Goal: Information Seeking & Learning: Check status

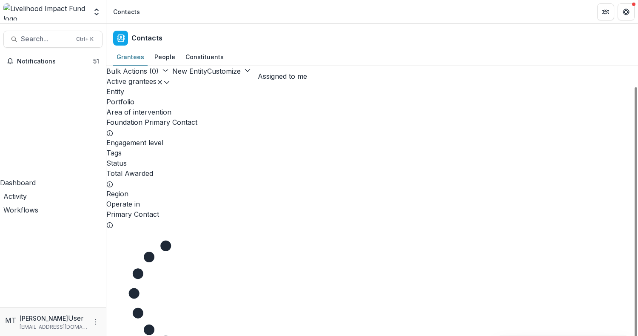
click at [70, 34] on button "Search... Ctrl + K" at bounding box center [52, 39] width 99 height 17
type input "*******"
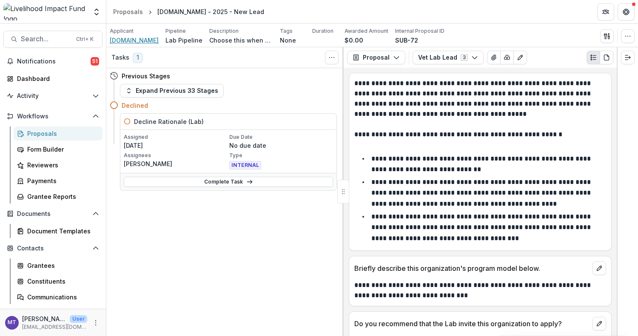
click at [126, 43] on span "[DOMAIN_NAME]" at bounding box center [134, 40] width 49 height 9
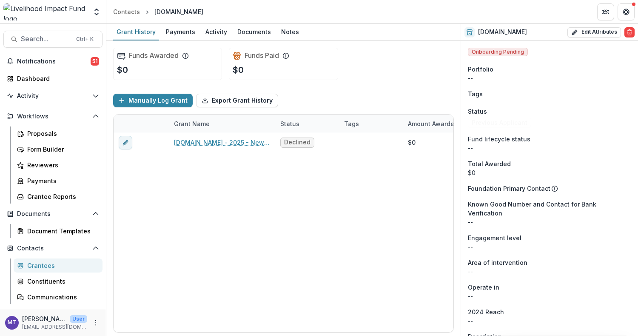
click at [210, 31] on div "Activity" at bounding box center [216, 32] width 28 height 12
click at [217, 29] on div "Activity" at bounding box center [216, 32] width 28 height 12
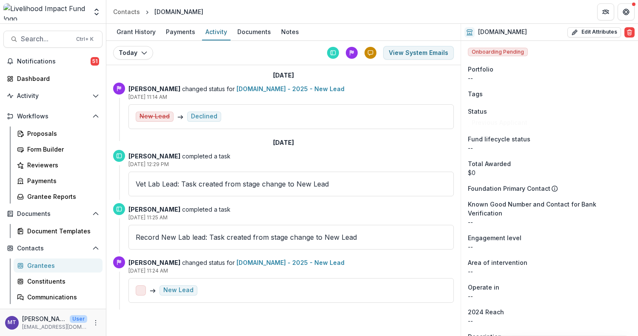
click at [185, 27] on div "Payments" at bounding box center [180, 32] width 36 height 12
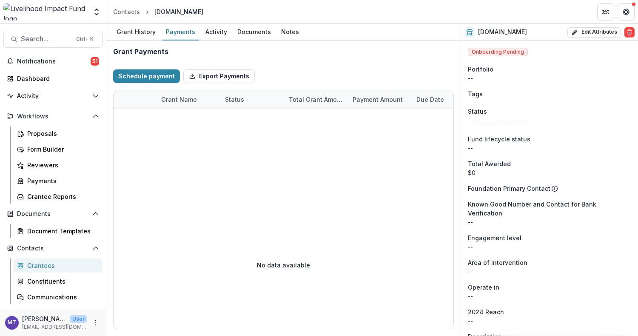
click at [113, 34] on div "Grant History" at bounding box center [136, 32] width 46 height 12
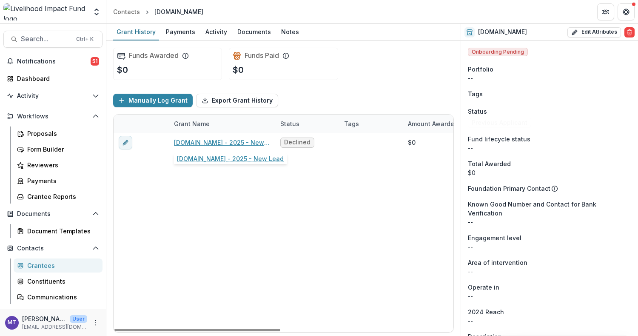
click at [219, 138] on link "[DOMAIN_NAME] - 2025 - New Lead" at bounding box center [222, 142] width 96 height 9
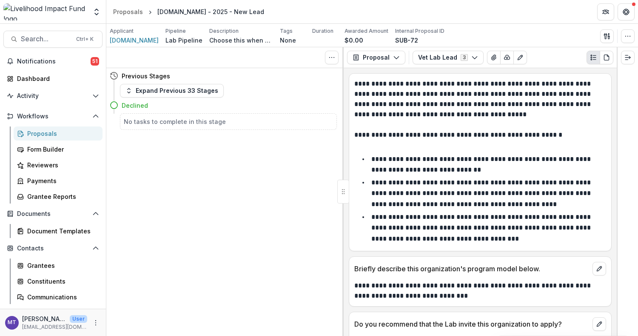
click at [198, 94] on button "Expand Previous 33 Stages" at bounding box center [172, 91] width 104 height 14
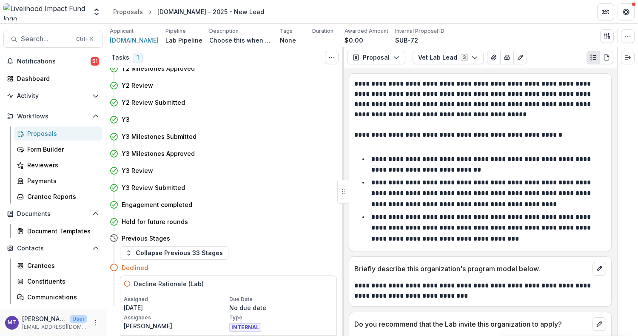
scroll to position [571, 0]
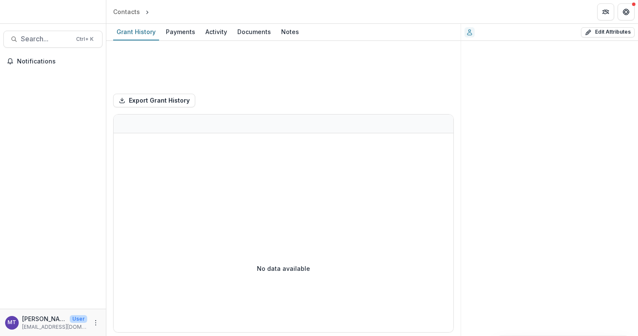
click at [214, 27] on div "Activity" at bounding box center [216, 32] width 28 height 12
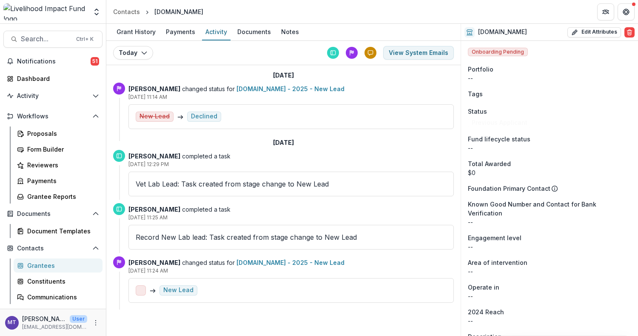
click at [413, 54] on button "View System Emails" at bounding box center [418, 53] width 71 height 14
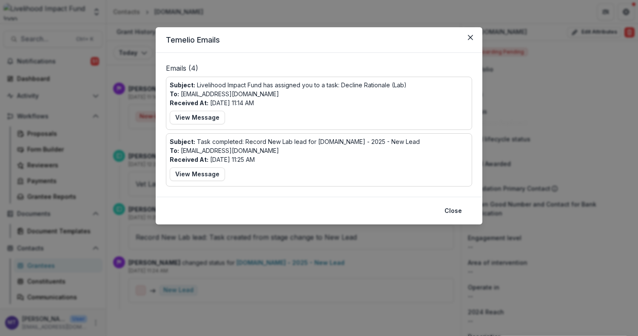
click at [213, 119] on button "View Message" at bounding box center [197, 118] width 55 height 14
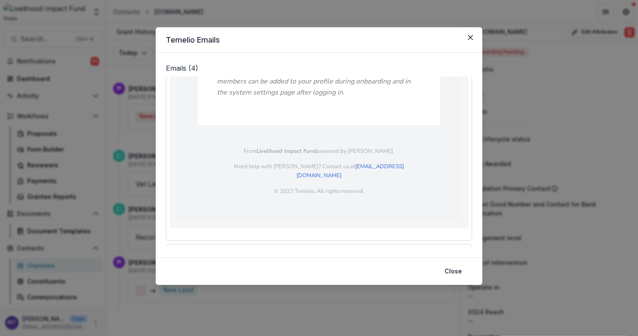
scroll to position [262, 0]
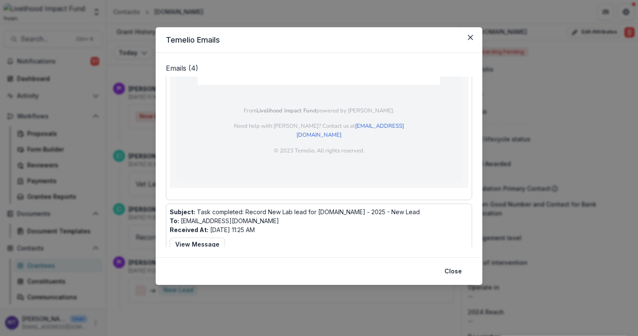
click at [199, 240] on button "View Message" at bounding box center [197, 244] width 55 height 14
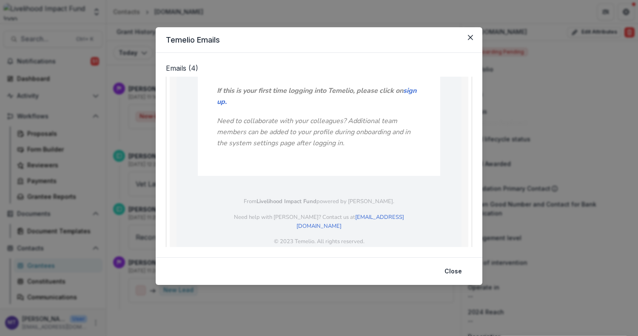
scroll to position [585, 0]
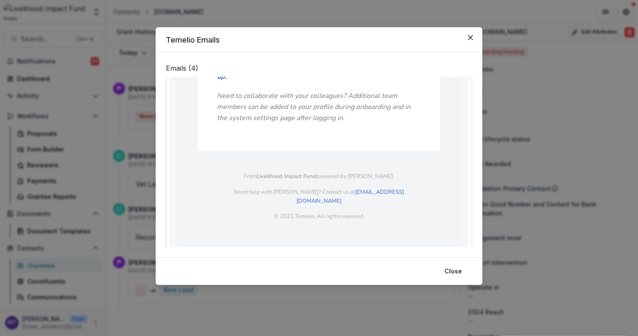
click at [458, 268] on button "Close" at bounding box center [453, 271] width 28 height 14
